Goal: Check status: Check status

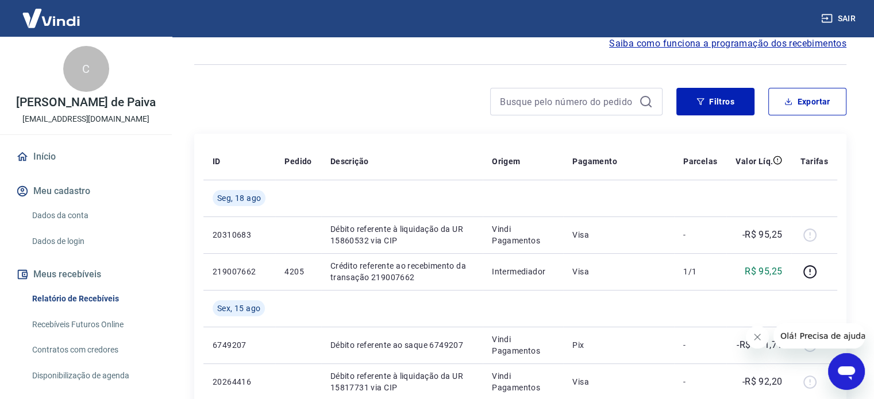
scroll to position [115, 0]
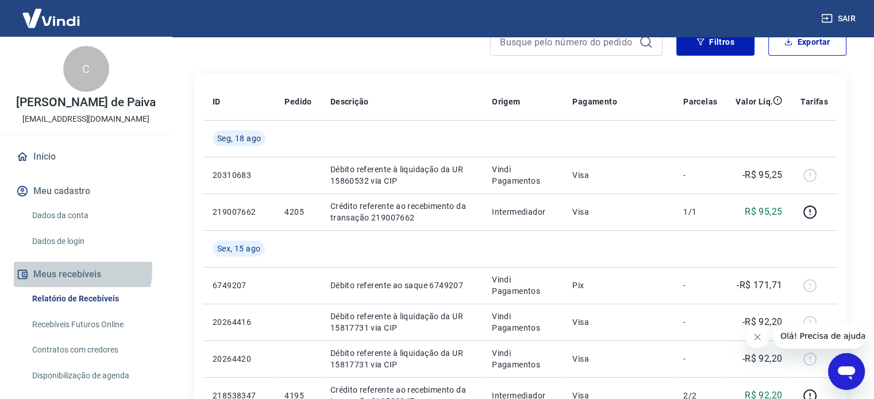
click at [80, 271] on button "Meus recebíveis" at bounding box center [86, 274] width 144 height 25
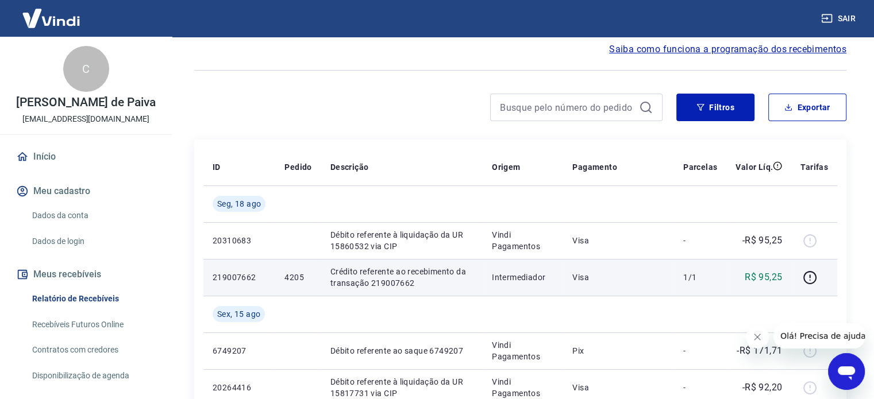
scroll to position [0, 0]
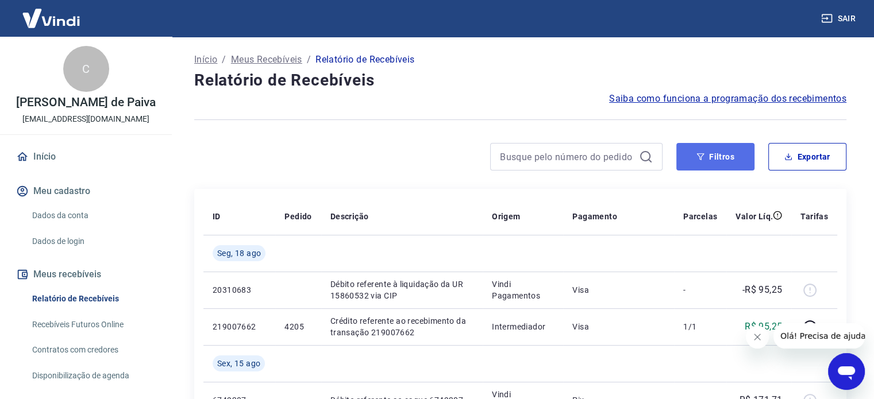
click at [708, 152] on button "Filtros" at bounding box center [715, 157] width 78 height 28
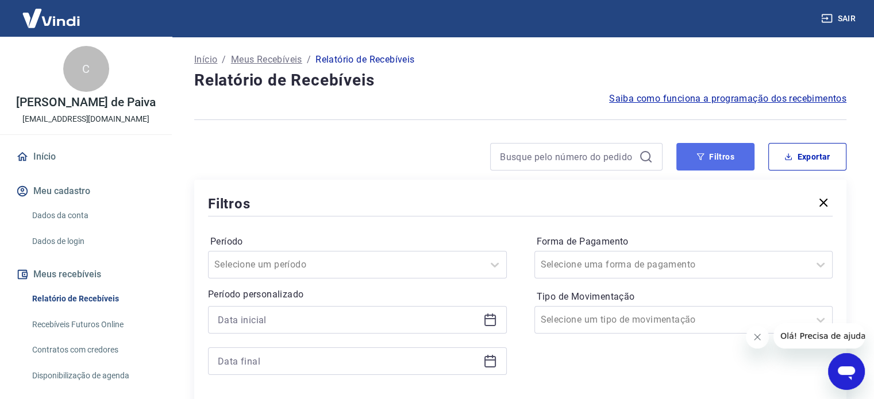
click at [708, 152] on button "Filtros" at bounding box center [715, 157] width 78 height 28
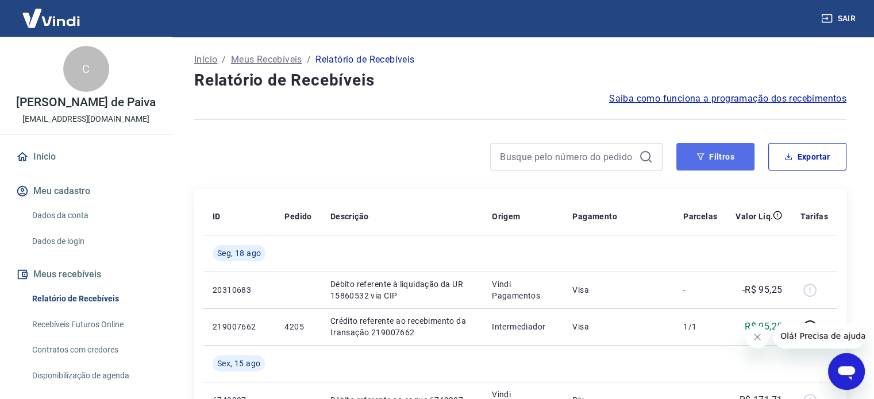
click at [719, 153] on button "Filtros" at bounding box center [715, 157] width 78 height 28
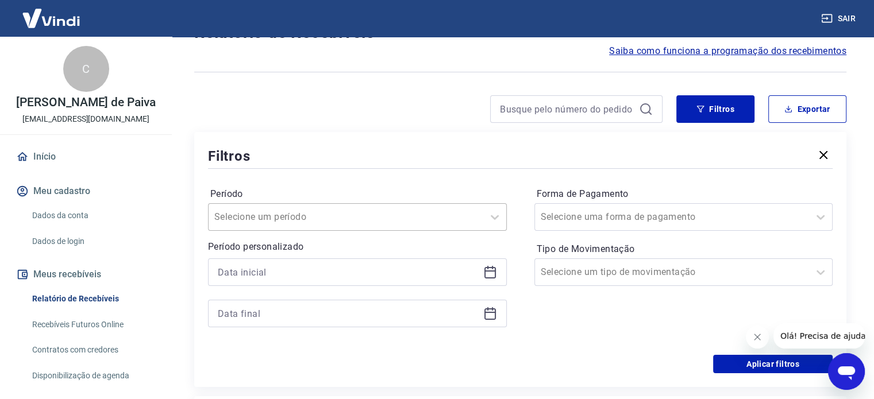
click at [323, 231] on div "Selecione um período" at bounding box center [357, 217] width 299 height 28
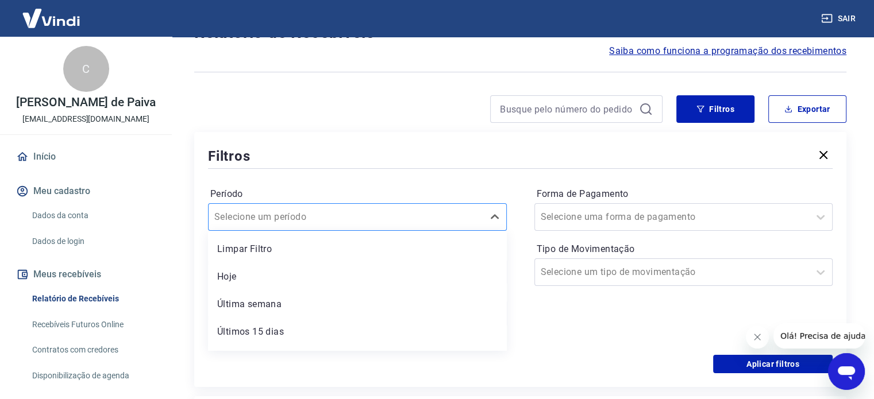
scroll to position [52, 0]
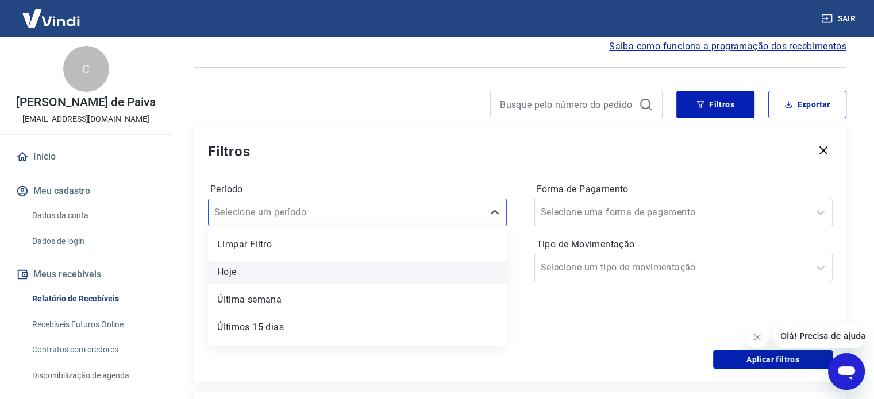
click at [304, 267] on div "Hoje" at bounding box center [357, 272] width 299 height 23
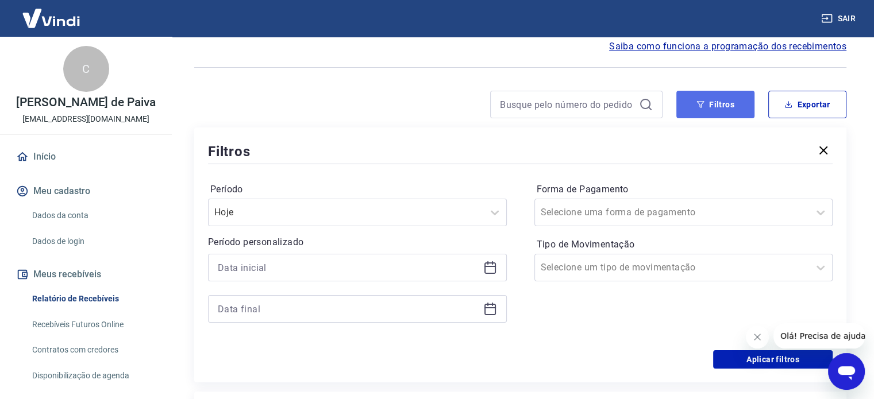
click at [730, 107] on button "Filtros" at bounding box center [715, 105] width 78 height 28
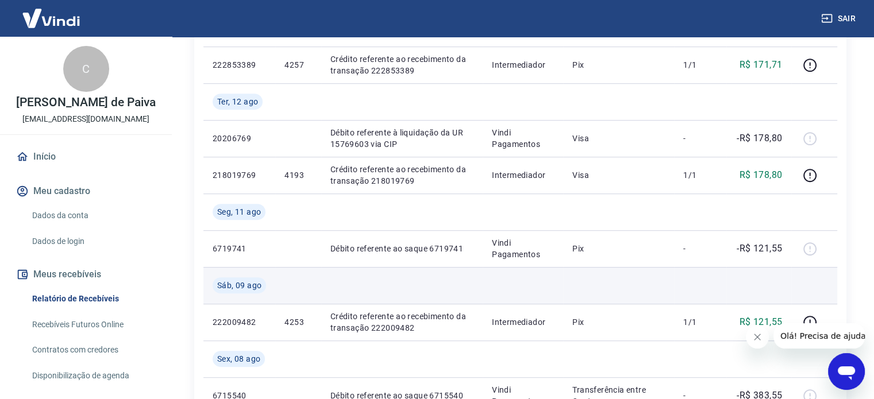
scroll to position [627, 0]
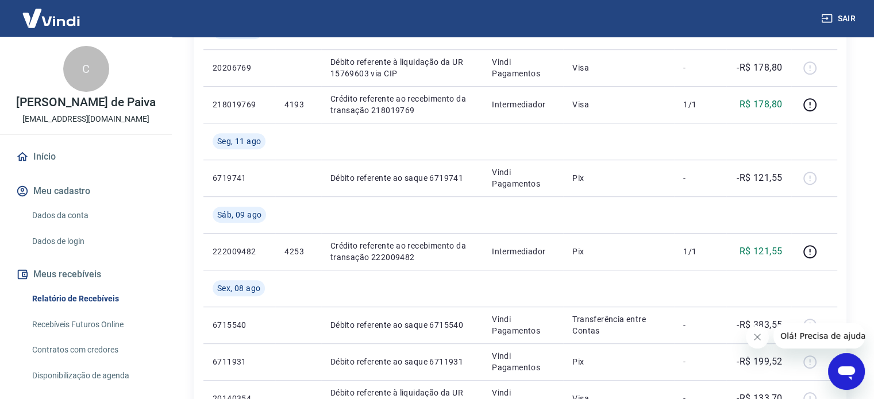
click at [759, 339] on icon "Fechar mensagem da empresa" at bounding box center [757, 337] width 6 height 6
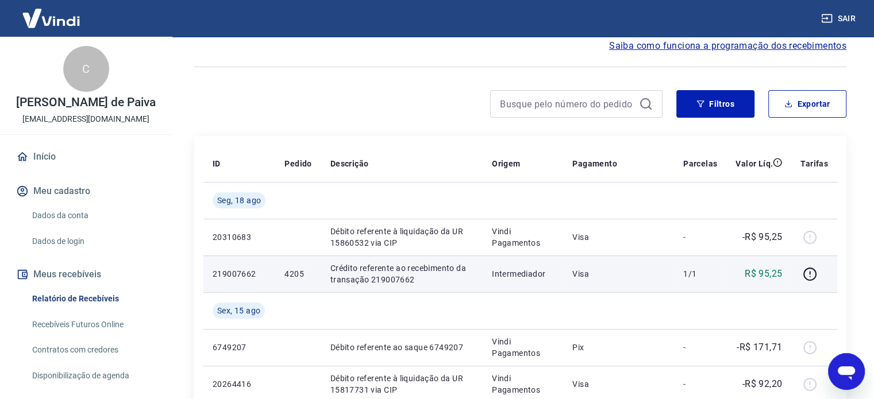
scroll to position [52, 0]
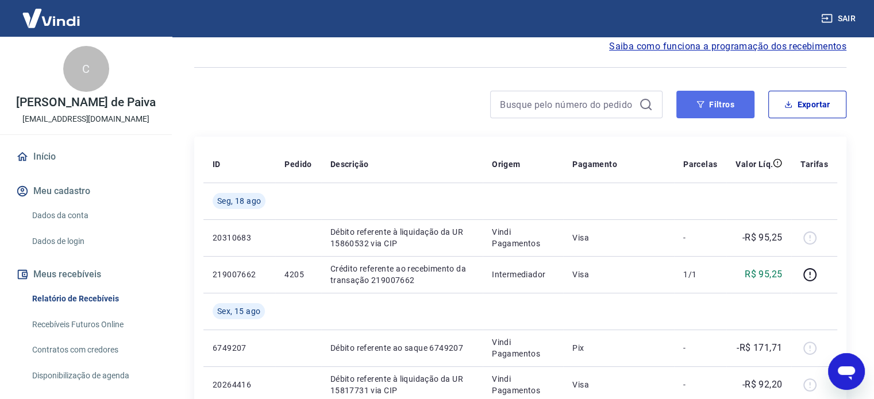
click at [735, 100] on button "Filtros" at bounding box center [715, 105] width 78 height 28
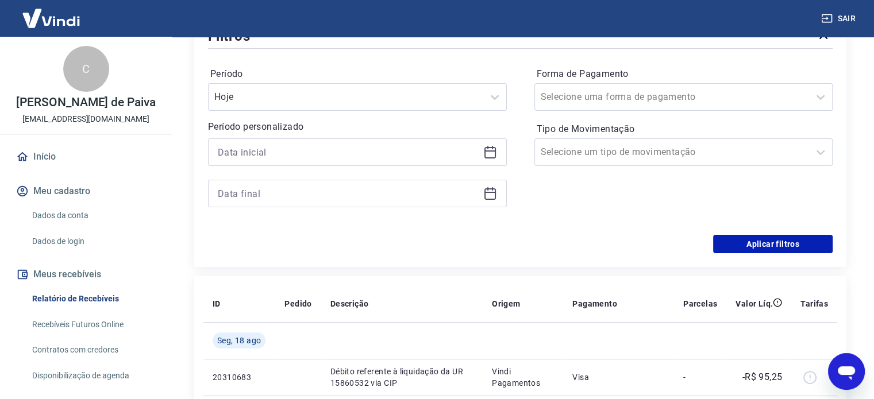
scroll to position [167, 0]
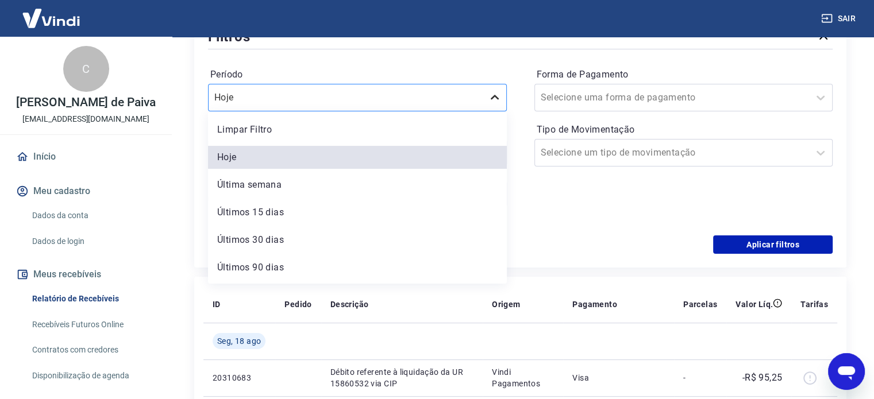
click at [489, 98] on icon at bounding box center [495, 98] width 14 height 14
click at [424, 179] on div "Última semana" at bounding box center [357, 184] width 299 height 23
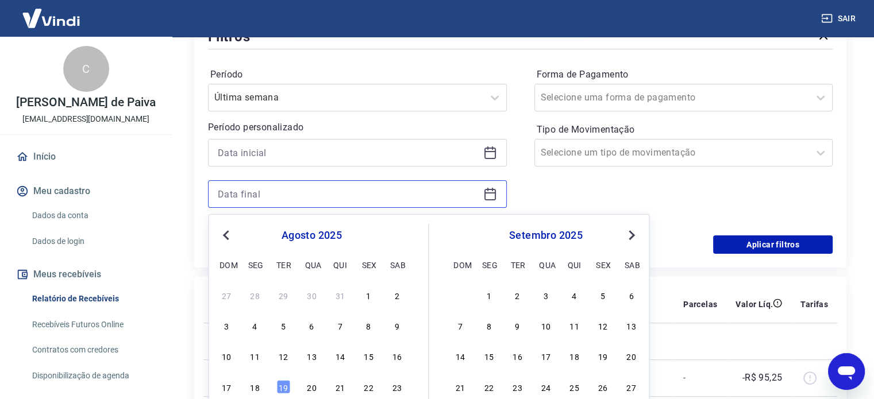
click at [370, 188] on input at bounding box center [348, 194] width 261 height 17
click at [551, 190] on div "Forma de Pagamento Selecione uma forma de pagamento Tipo de Movimentação Seleci…" at bounding box center [683, 143] width 299 height 156
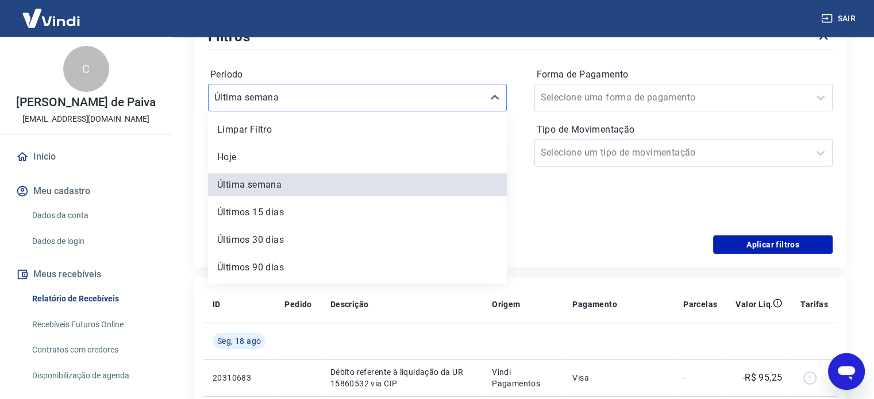
click at [457, 96] on div at bounding box center [345, 98] width 263 height 16
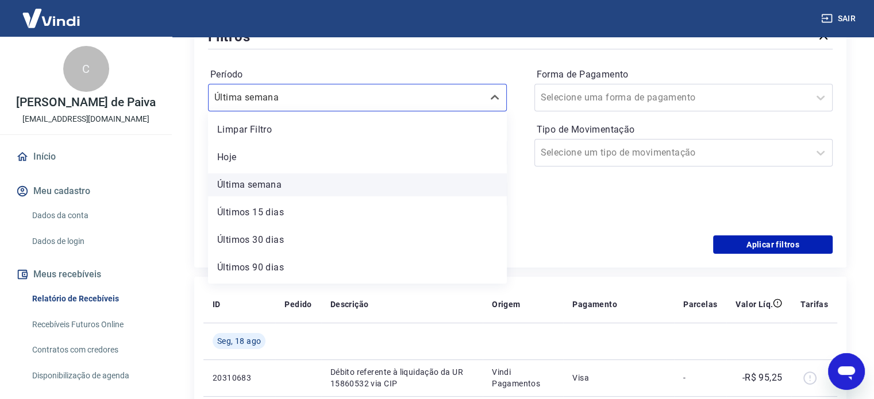
click at [324, 183] on div "Última semana" at bounding box center [357, 184] width 299 height 23
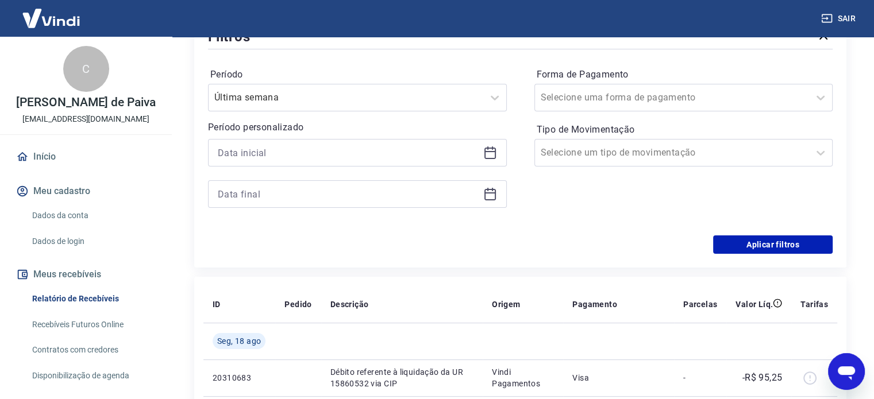
click at [581, 193] on div "Forma de Pagamento Selecione uma forma de pagamento Tipo de Movimentação Seleci…" at bounding box center [683, 143] width 299 height 156
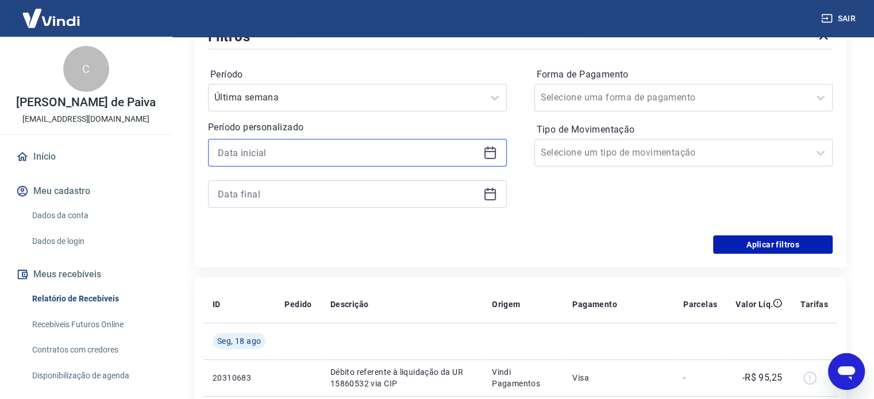
click at [410, 152] on input at bounding box center [348, 152] width 261 height 17
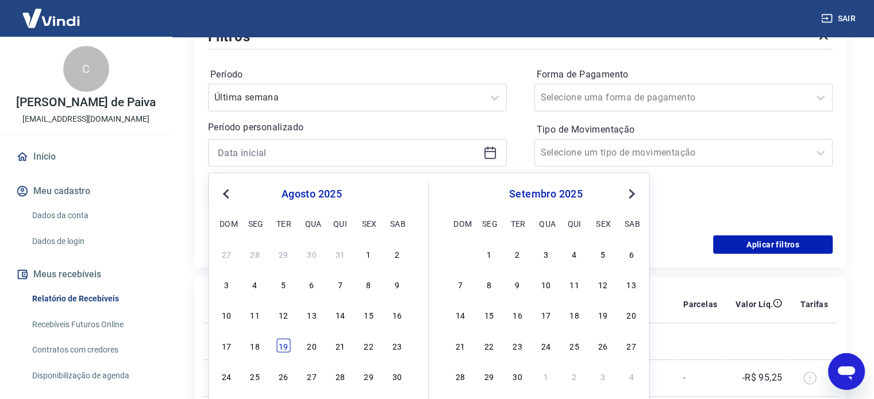
click at [289, 348] on div "19" at bounding box center [283, 345] width 14 height 14
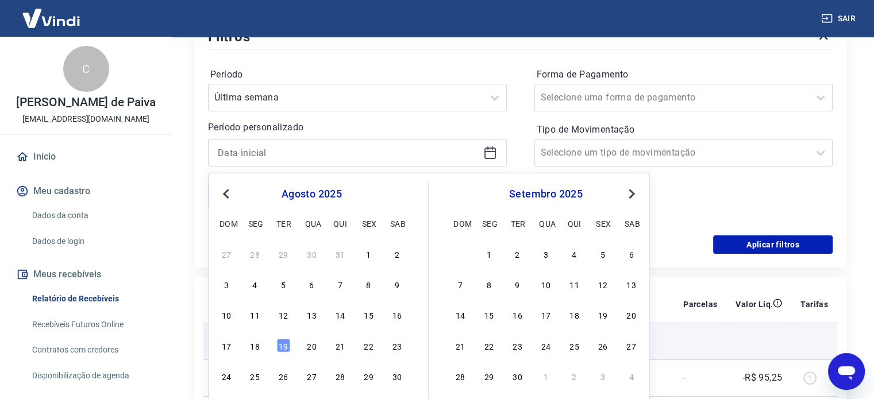
type input "[DATE]"
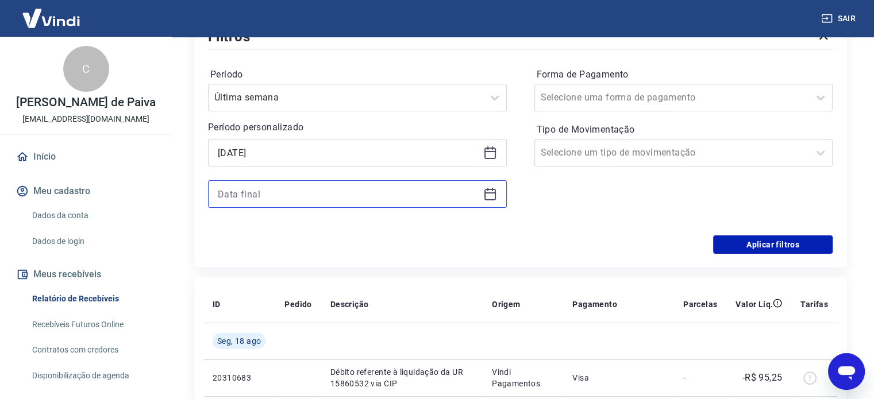
click at [306, 196] on input at bounding box center [348, 194] width 261 height 17
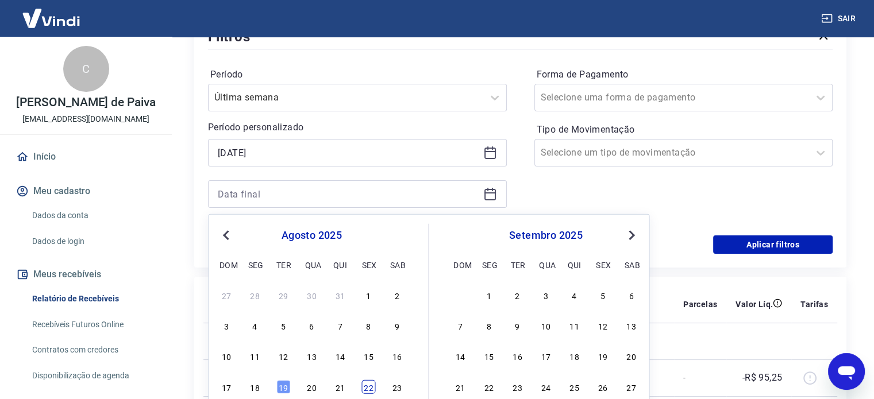
click at [368, 384] on div "22" at bounding box center [368, 387] width 14 height 14
type input "[DATE]"
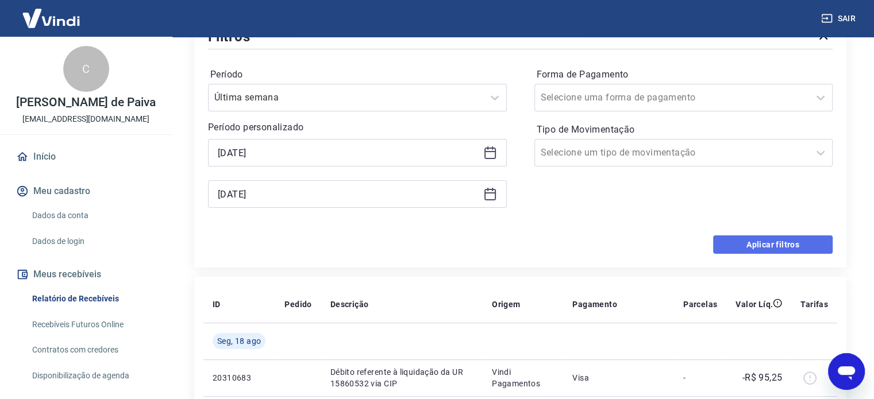
click at [748, 245] on button "Aplicar filtros" at bounding box center [772, 244] width 119 height 18
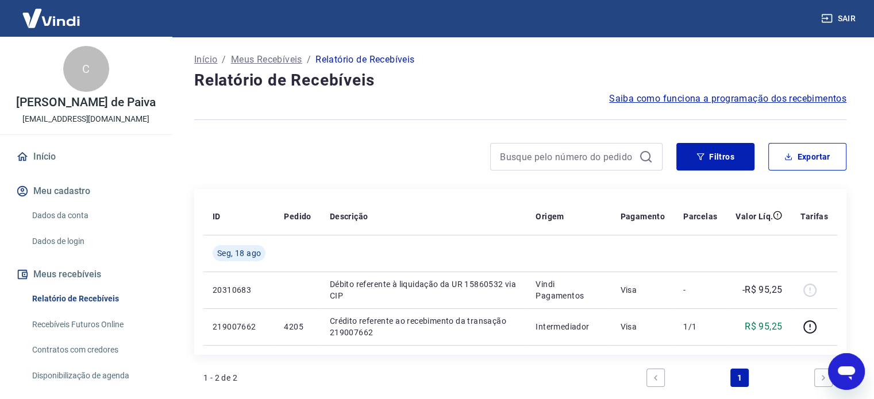
drag, startPoint x: 341, startPoint y: 146, endPoint x: 313, endPoint y: 149, distance: 27.7
click at [313, 149] on div at bounding box center [428, 157] width 468 height 28
drag, startPoint x: 301, startPoint y: 153, endPoint x: 278, endPoint y: 159, distance: 23.5
click at [278, 159] on div at bounding box center [428, 157] width 468 height 28
drag, startPoint x: 277, startPoint y: 156, endPoint x: 269, endPoint y: 156, distance: 8.0
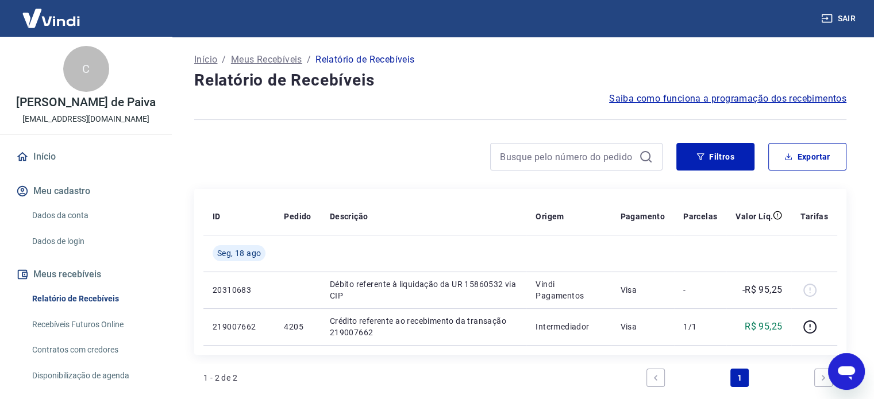
click at [269, 156] on div at bounding box center [428, 157] width 468 height 28
drag, startPoint x: 264, startPoint y: 156, endPoint x: 258, endPoint y: 155, distance: 5.9
click at [258, 155] on div at bounding box center [428, 157] width 468 height 28
drag, startPoint x: 256, startPoint y: 156, endPoint x: 245, endPoint y: 159, distance: 11.3
drag, startPoint x: 245, startPoint y: 159, endPoint x: 237, endPoint y: 158, distance: 8.1
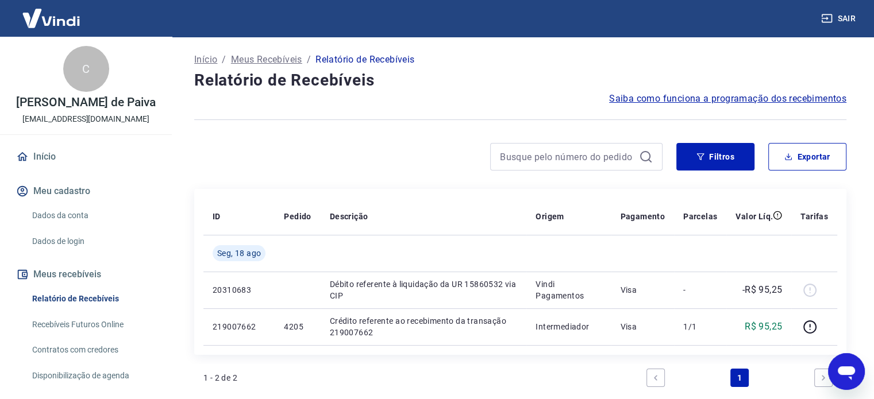
click at [237, 158] on div at bounding box center [428, 157] width 468 height 28
drag, startPoint x: 366, startPoint y: 169, endPoint x: 300, endPoint y: 173, distance: 66.1
click at [300, 173] on div "Filtros Exportar" at bounding box center [520, 161] width 652 height 37
drag, startPoint x: 300, startPoint y: 173, endPoint x: 248, endPoint y: 168, distance: 51.9
click at [248, 168] on div at bounding box center [428, 157] width 468 height 28
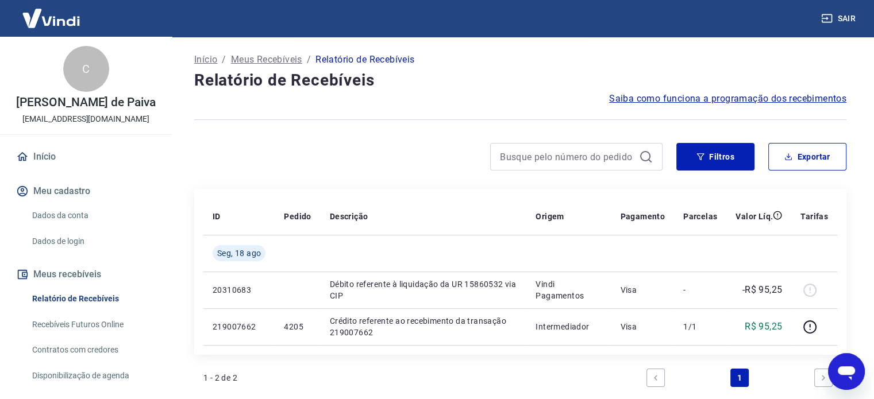
drag, startPoint x: 248, startPoint y: 168, endPoint x: 211, endPoint y: 167, distance: 36.2
click at [211, 167] on div at bounding box center [428, 157] width 468 height 28
click at [100, 326] on link "Recebíveis Futuros Online" at bounding box center [93, 325] width 130 height 24
